Goal: Task Accomplishment & Management: Manage account settings

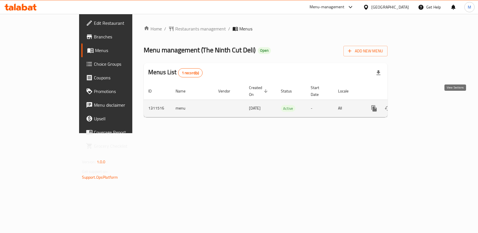
click at [419, 105] on icon "enhanced table" at bounding box center [415, 108] width 7 height 7
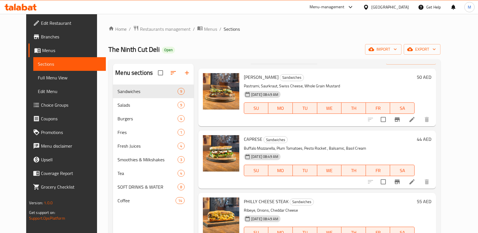
scroll to position [14, 0]
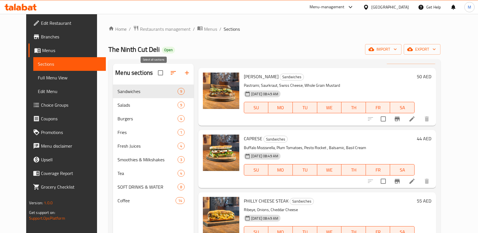
click at [157, 73] on input "checkbox" at bounding box center [161, 73] width 12 height 12
checkbox input "true"
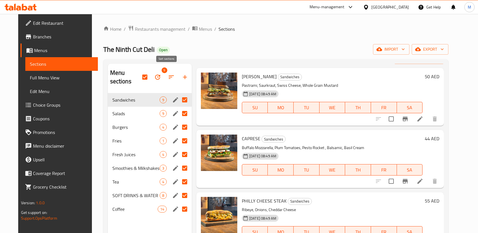
click at [168, 74] on icon "button" at bounding box center [171, 77] width 7 height 7
click at [141, 74] on input "checkbox" at bounding box center [145, 77] width 12 height 12
checkbox input "false"
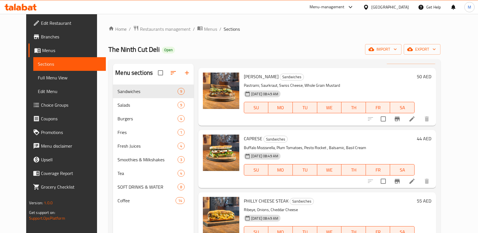
click at [116, 74] on h2 "Menu sections" at bounding box center [134, 73] width 38 height 9
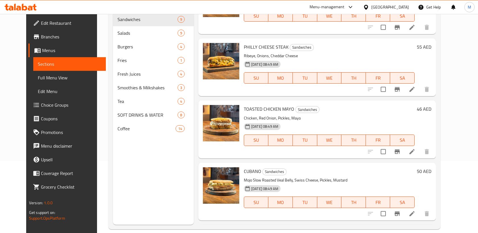
scroll to position [113, 0]
